Goal: Navigation & Orientation: Find specific page/section

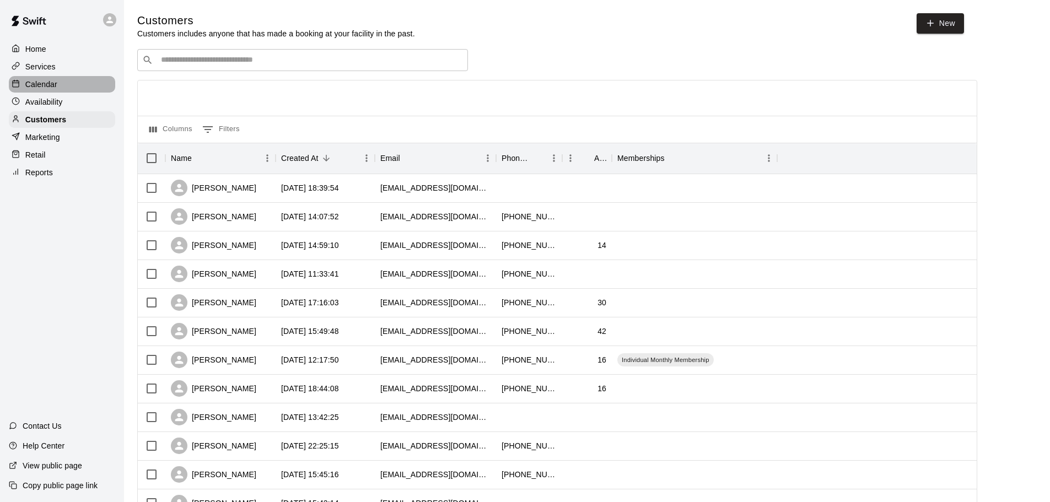
click at [51, 80] on p "Calendar" at bounding box center [41, 84] width 32 height 11
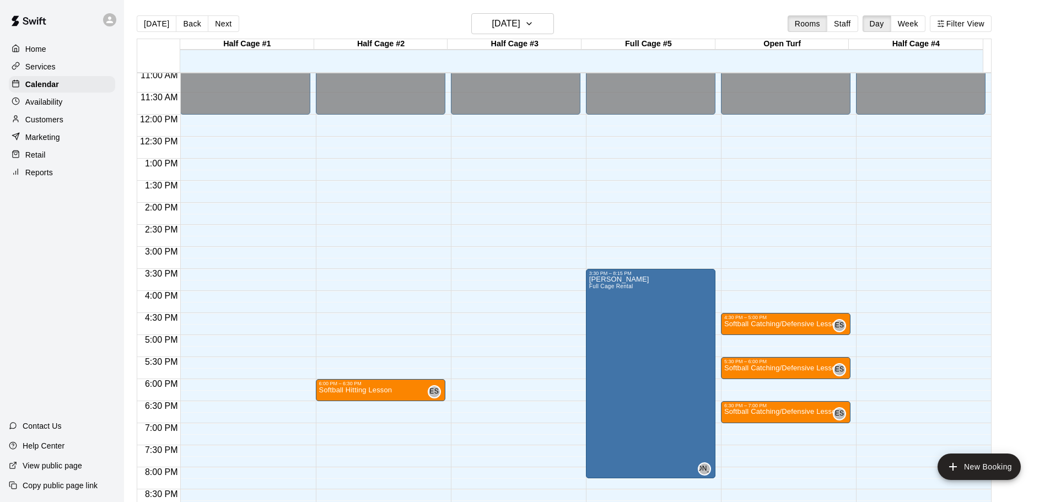
scroll to position [555, 0]
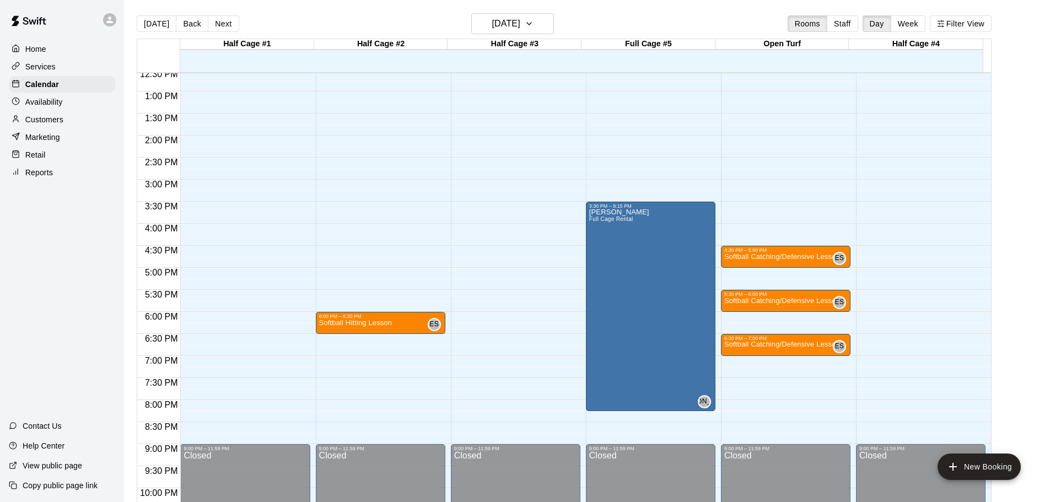
click at [225, 27] on button "Next" at bounding box center [223, 23] width 31 height 17
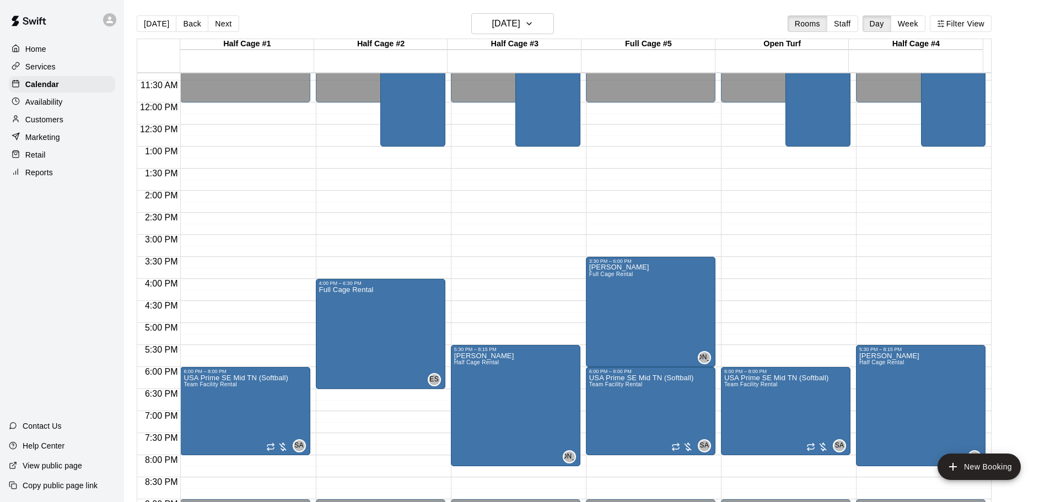
scroll to position [445, 0]
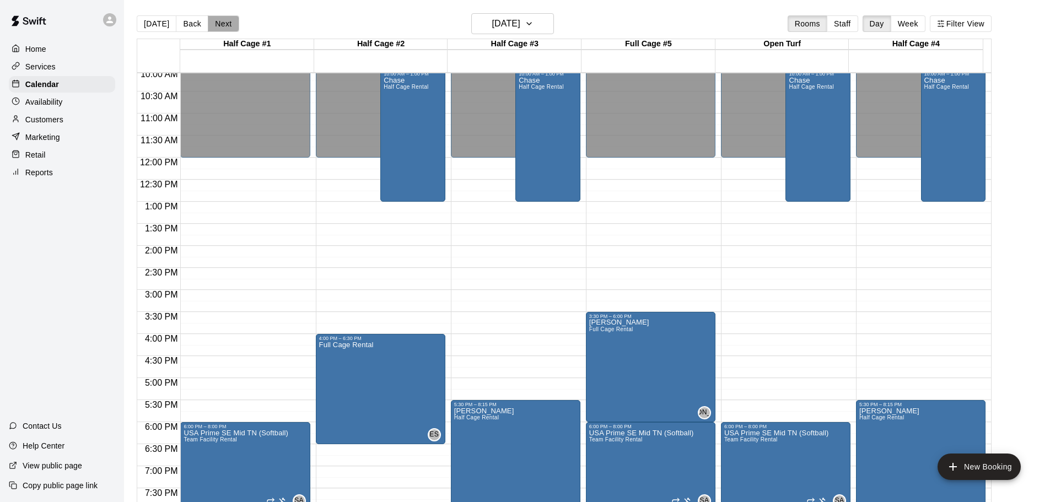
click at [220, 24] on button "Next" at bounding box center [223, 23] width 31 height 17
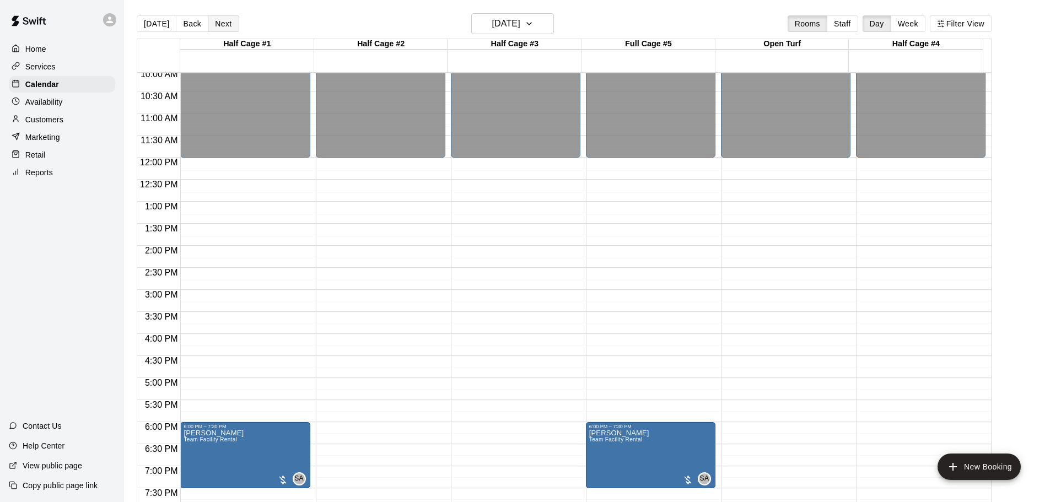
click at [225, 23] on button "Next" at bounding box center [223, 23] width 31 height 17
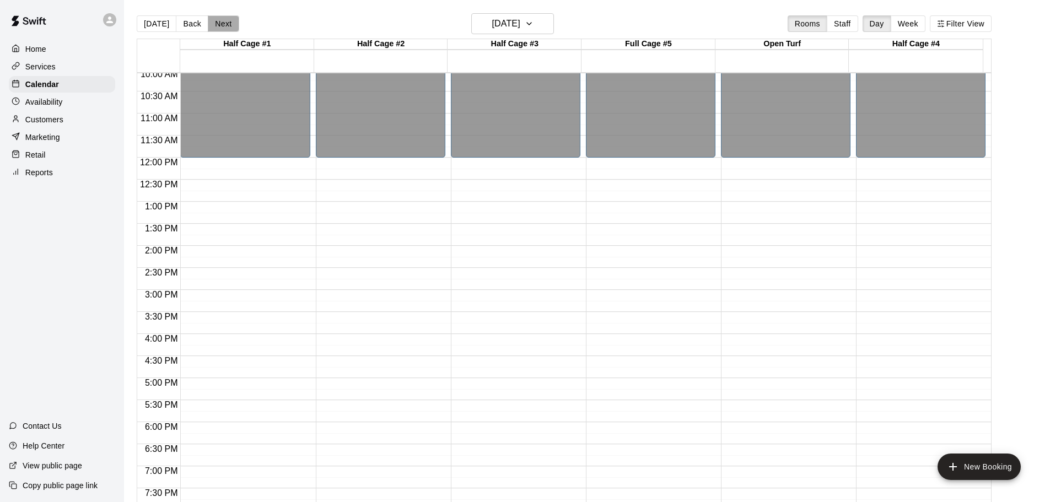
click at [223, 23] on button "Next" at bounding box center [223, 23] width 31 height 17
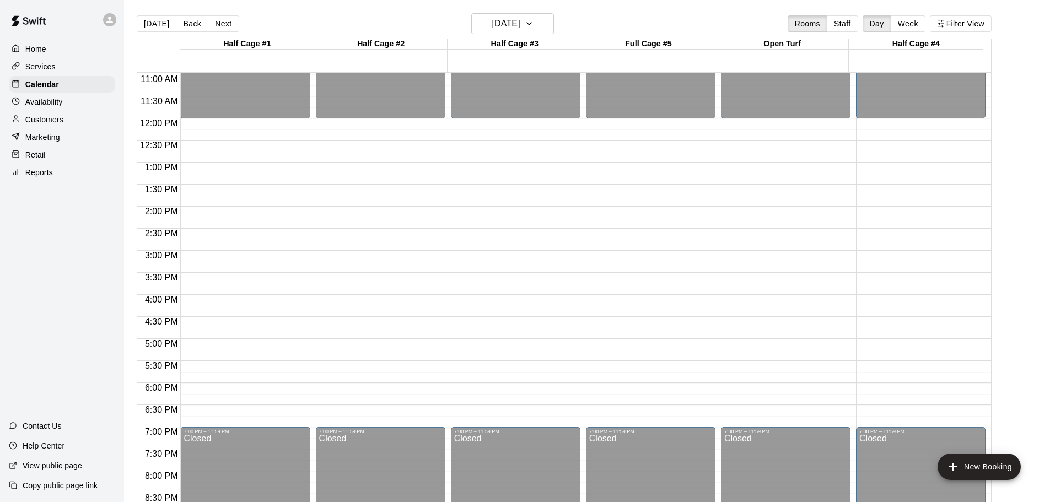
scroll to position [500, 0]
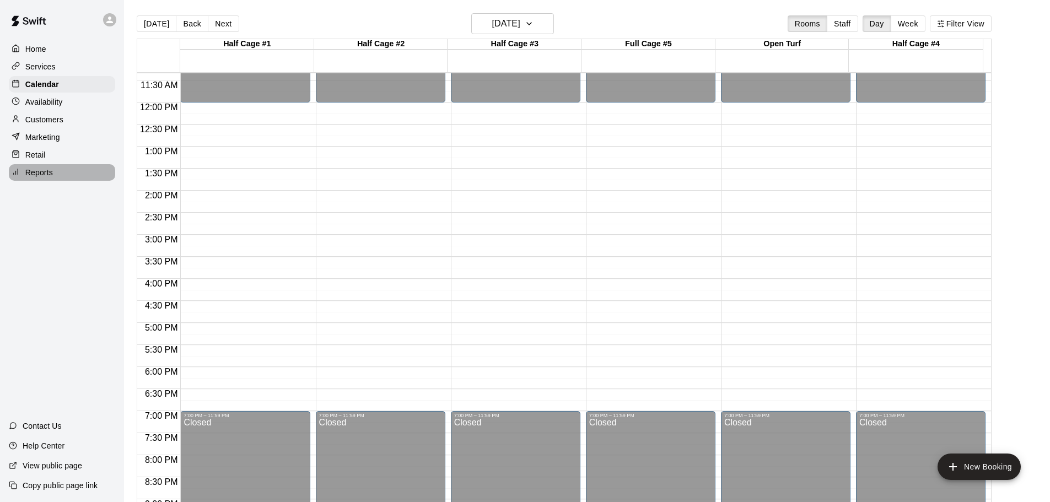
click at [29, 177] on p "Reports" at bounding box center [39, 172] width 28 height 11
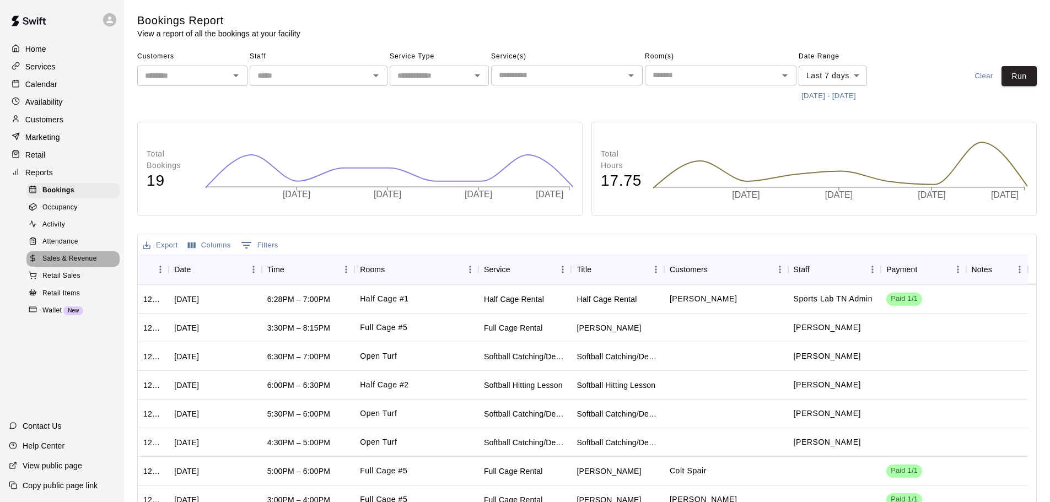
click at [60, 264] on span "Sales & Revenue" at bounding box center [69, 259] width 55 height 11
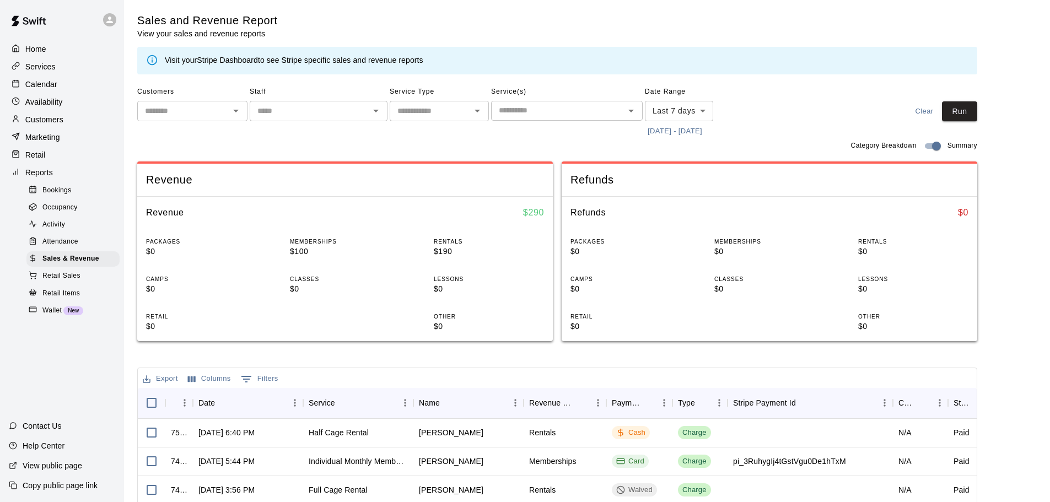
click at [213, 58] on link "Stripe Dashboard" at bounding box center [227, 60] width 61 height 9
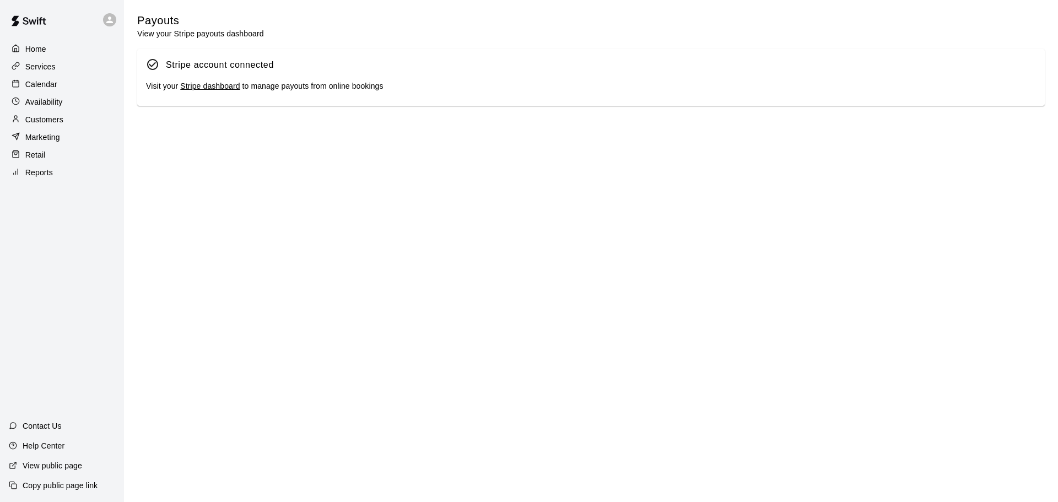
click at [213, 86] on link "Stripe dashboard" at bounding box center [210, 86] width 60 height 9
